Goal: Task Accomplishment & Management: Use online tool/utility

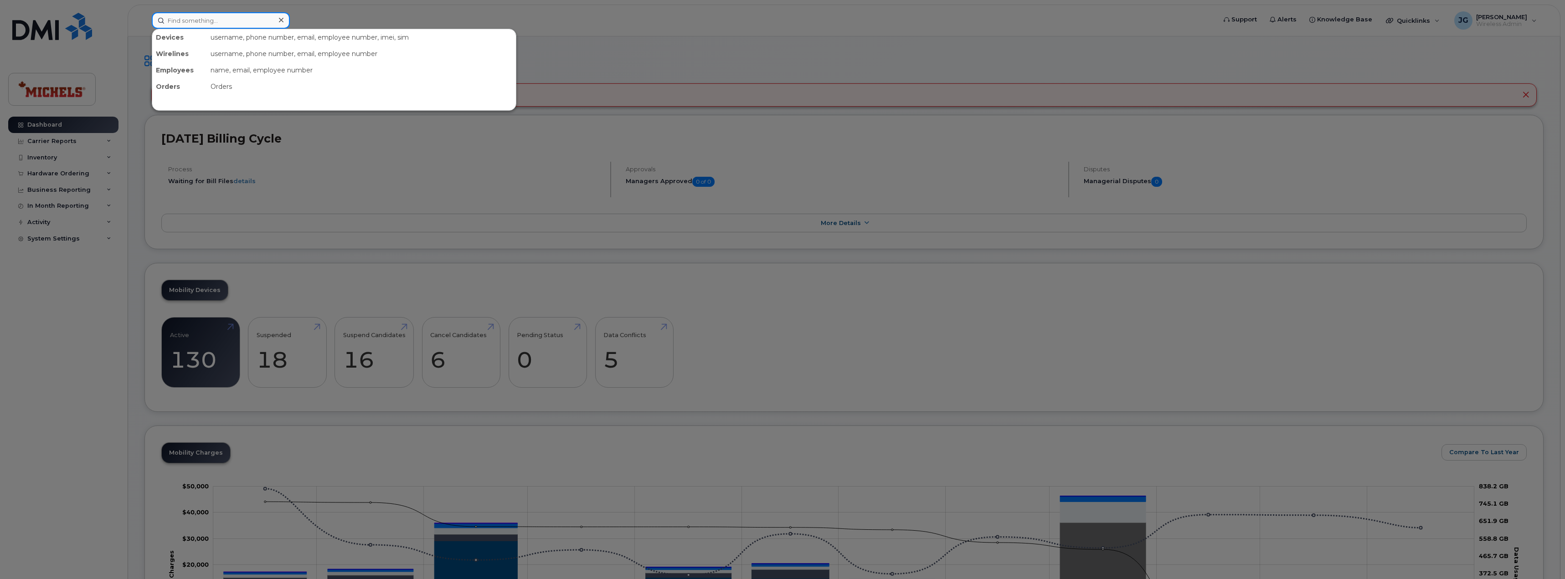
click at [195, 22] on input at bounding box center [221, 20] width 138 height 16
type input "7804052644"
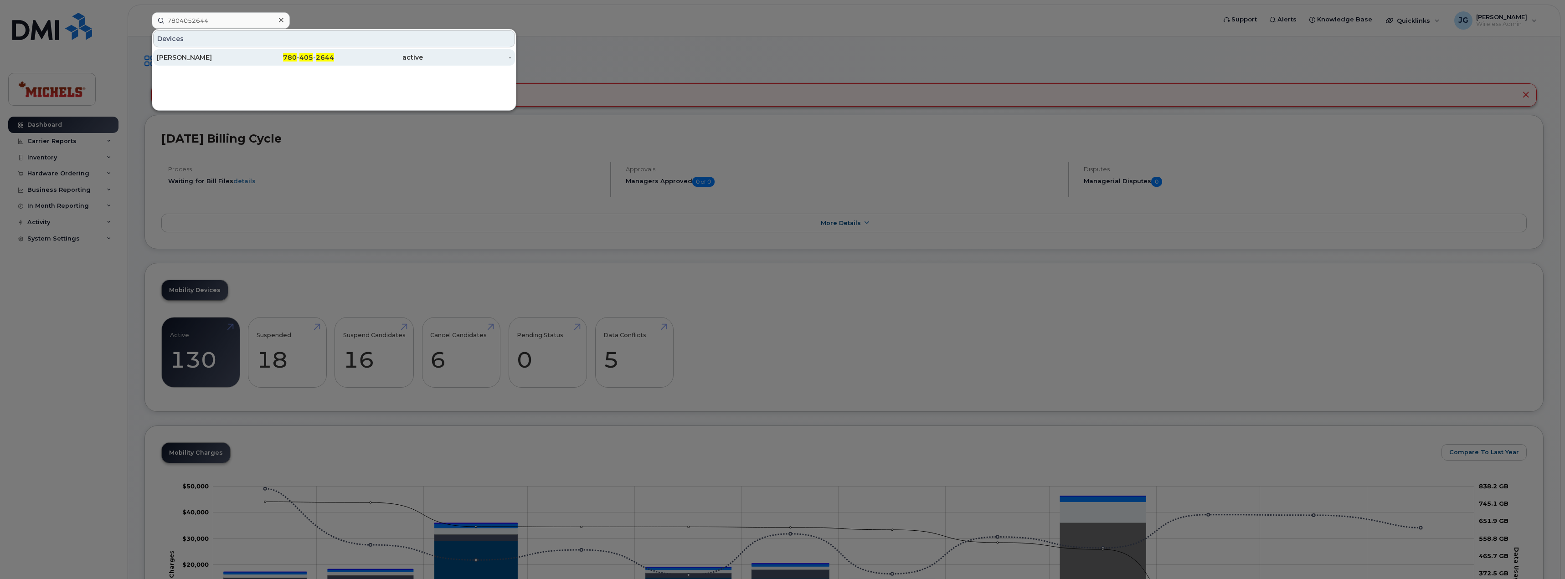
click at [240, 58] on div "[PERSON_NAME]" at bounding box center [201, 57] width 89 height 9
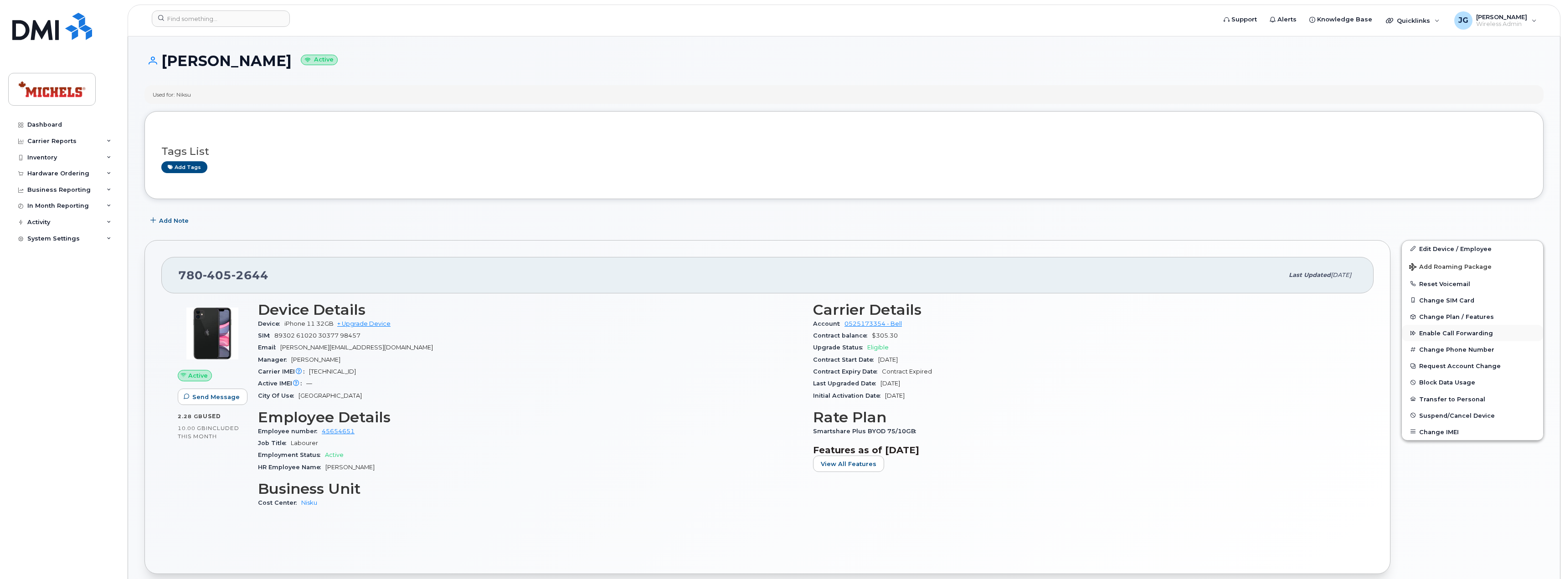
click at [1478, 332] on span "Enable Call Forwarding" at bounding box center [1456, 333] width 74 height 7
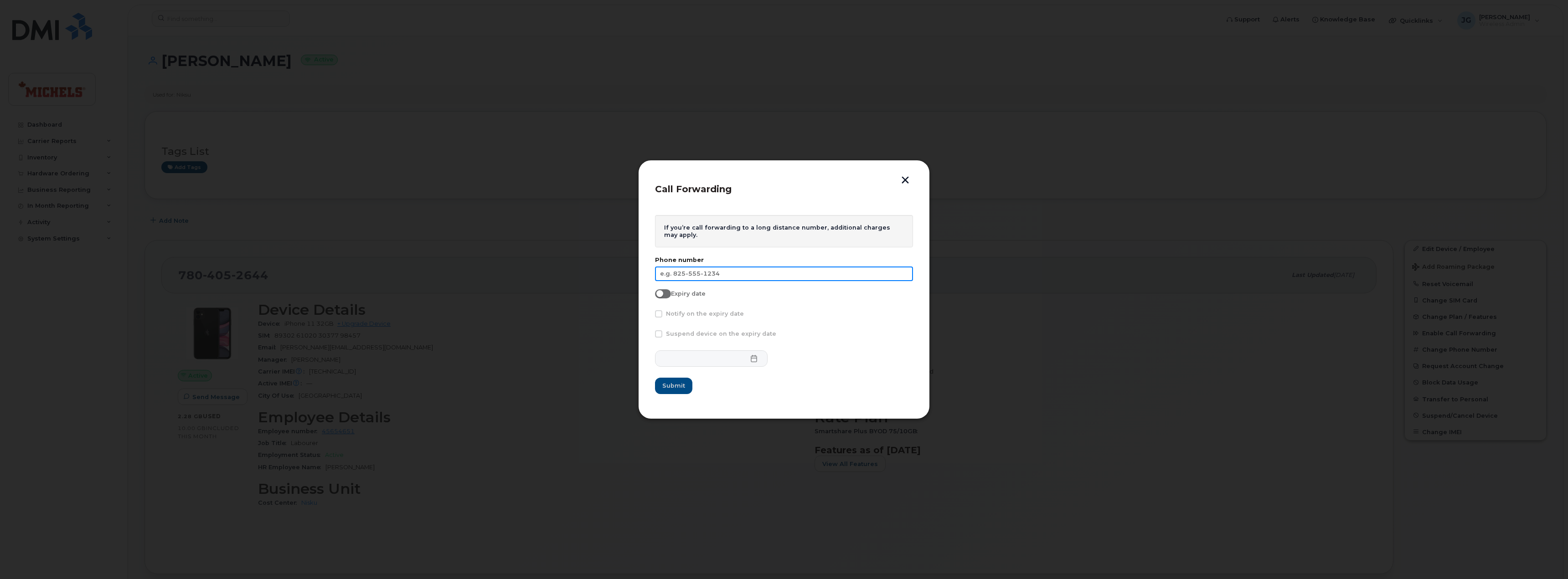
click at [728, 276] on input "text" at bounding box center [784, 274] width 258 height 15
drag, startPoint x: 1400, startPoint y: 105, endPoint x: 1392, endPoint y: 103, distance: 9.0
click at [1400, 105] on div at bounding box center [784, 289] width 1568 height 579
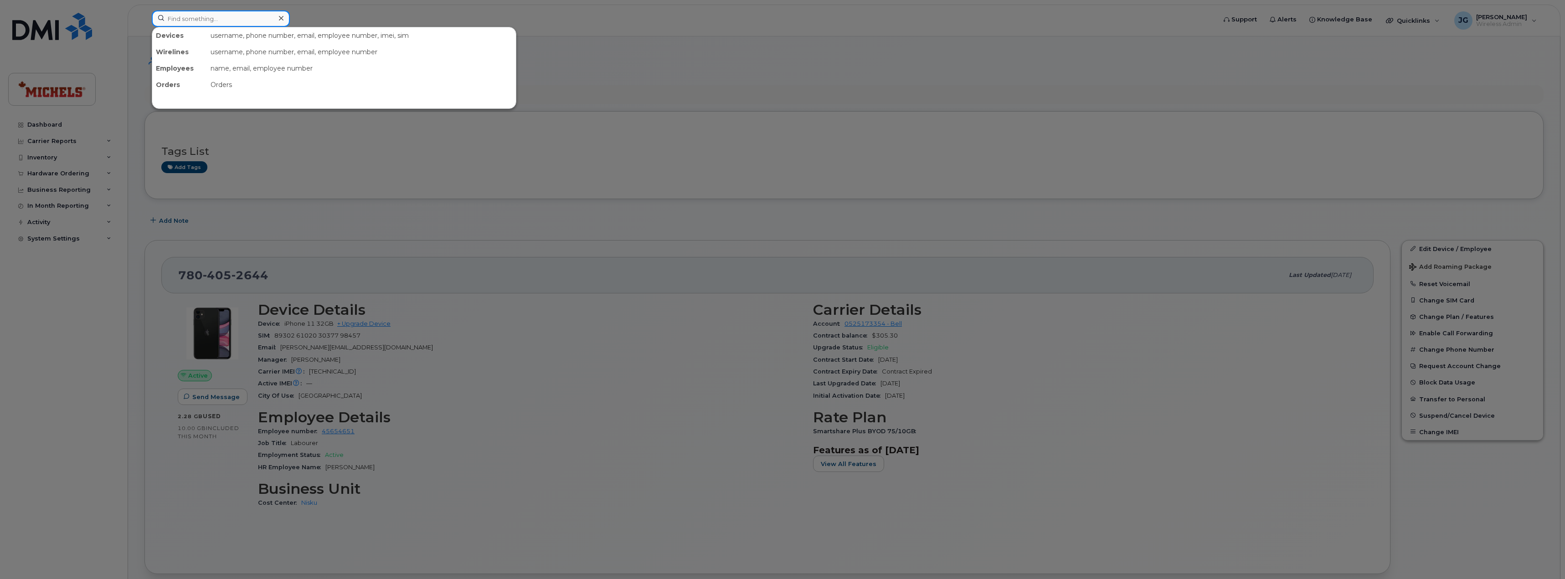
click at [206, 20] on input at bounding box center [221, 18] width 138 height 16
paste input "780-991-0061"
type input "780-991-0061"
click at [1097, 51] on div at bounding box center [782, 289] width 1565 height 579
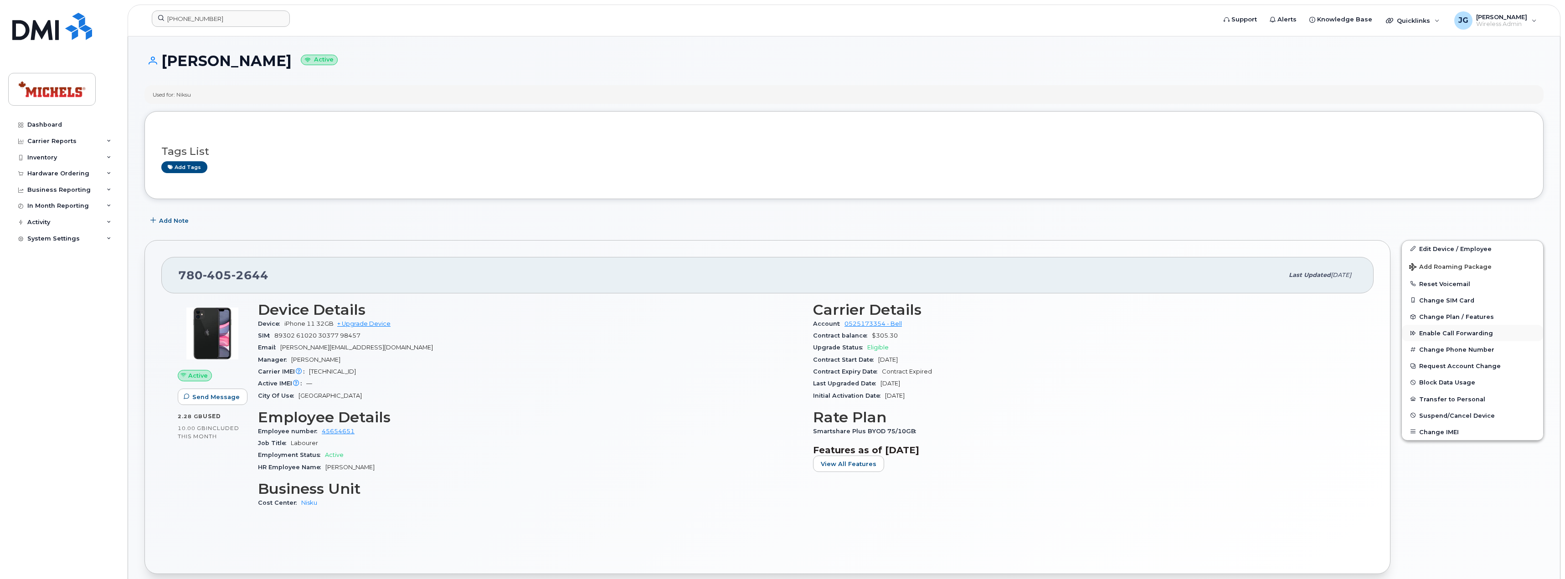
click at [1456, 334] on span "Enable Call Forwarding" at bounding box center [1456, 333] width 74 height 7
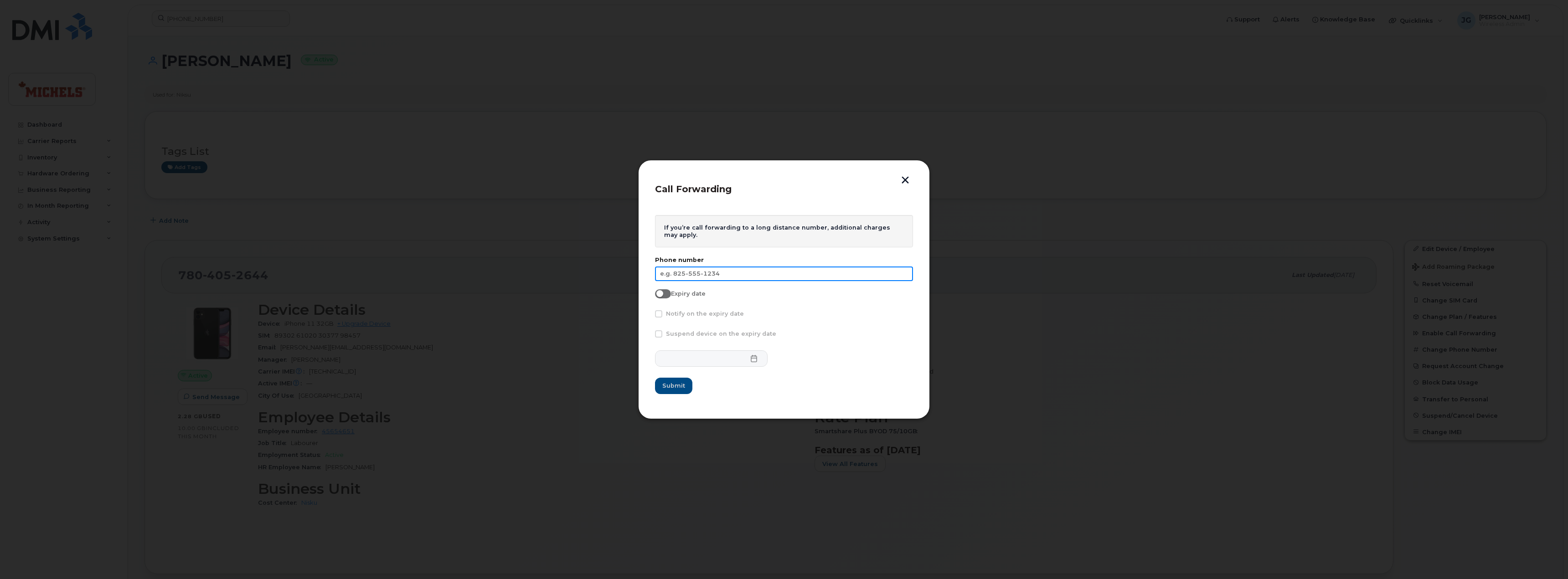
click at [747, 278] on input "text" at bounding box center [784, 274] width 258 height 15
paste input "780-991-0061"
type input "780-991-0061"
click at [680, 388] on span "Submit" at bounding box center [673, 385] width 23 height 9
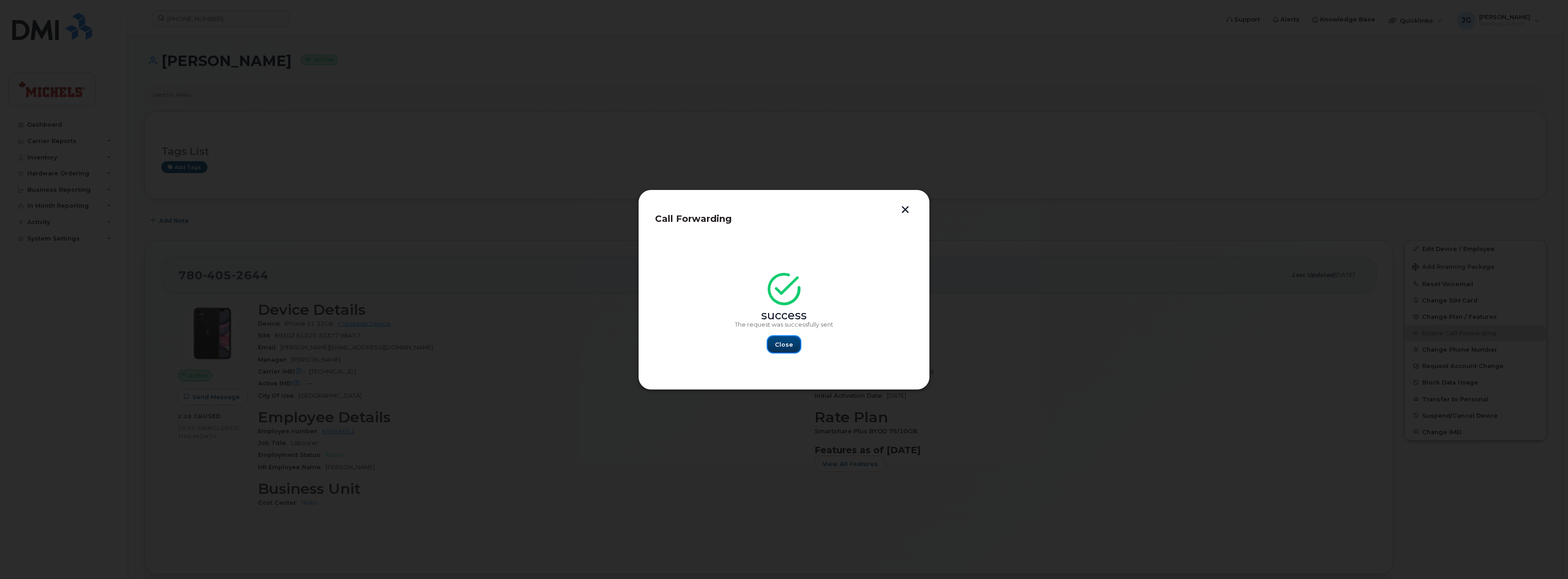
click at [792, 347] on span "Close" at bounding box center [784, 344] width 18 height 9
